Goal: Task Accomplishment & Management: Use online tool/utility

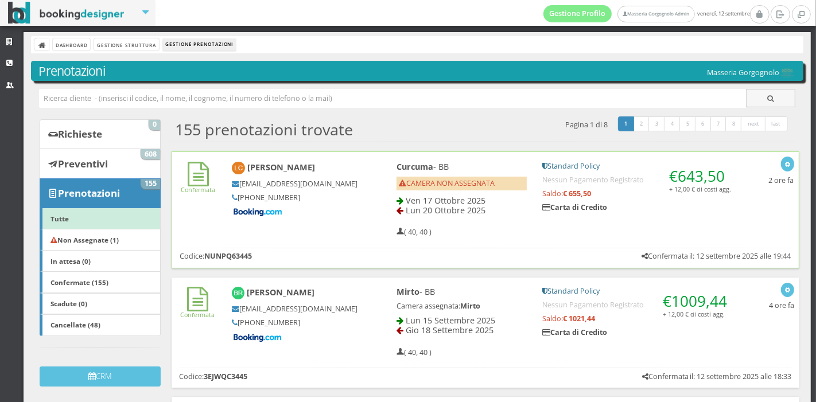
click at [356, 188] on div "[PERSON_NAME] [EMAIL_ADDRESS][DOMAIN_NAME] [PHONE_NUMBER]" at bounding box center [294, 190] width 141 height 67
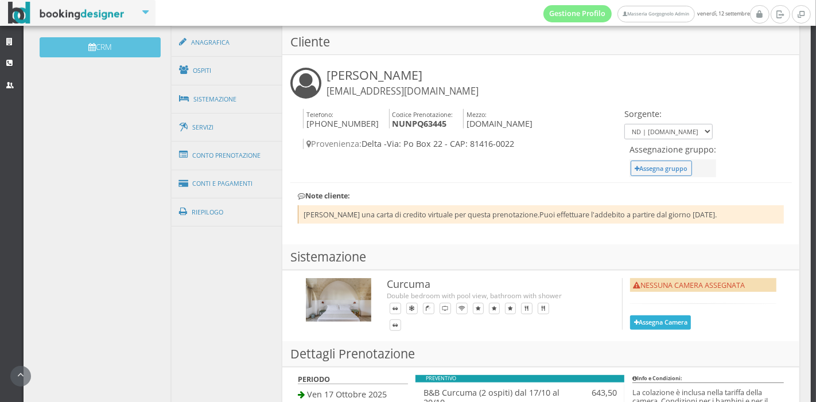
click at [670, 325] on button "Assegna Camera" at bounding box center [660, 322] width 61 height 14
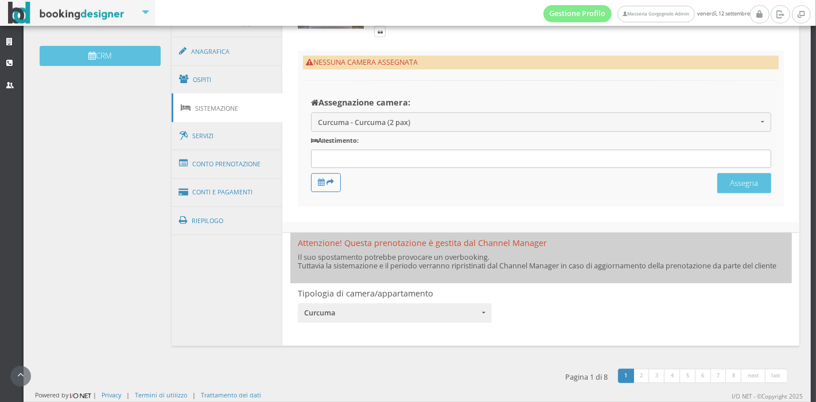
scroll to position [365, 0]
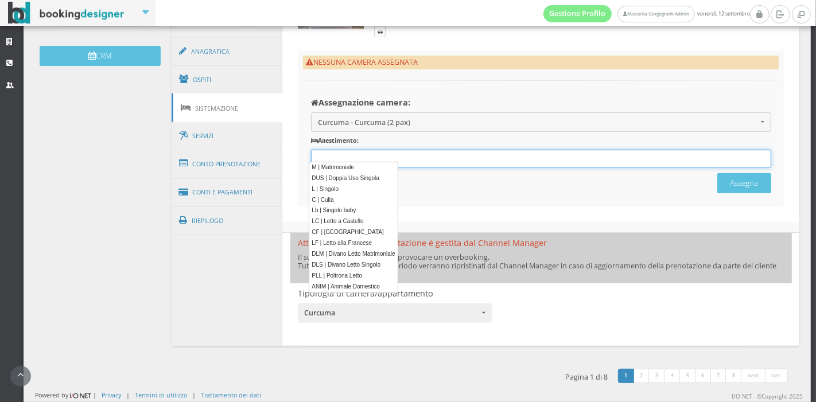
click at [367, 150] on div "12 results are available, use up and down arrow keys to navigate." at bounding box center [541, 159] width 460 height 19
click at [346, 169] on link "M | Matrimoniale" at bounding box center [353, 168] width 88 height 12
type input "M"
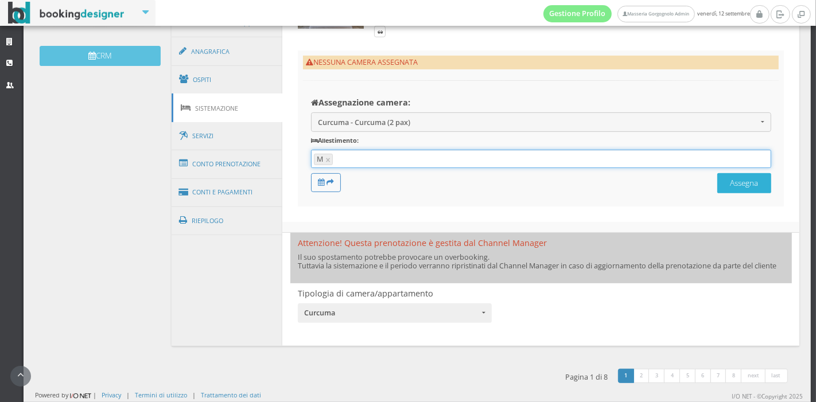
click at [744, 181] on button "Assegna" at bounding box center [744, 183] width 54 height 20
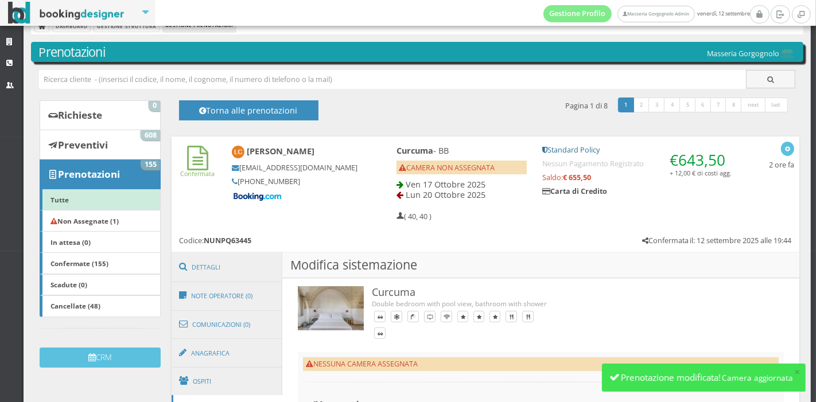
scroll to position [18, 0]
